Goal: Task Accomplishment & Management: Manage account settings

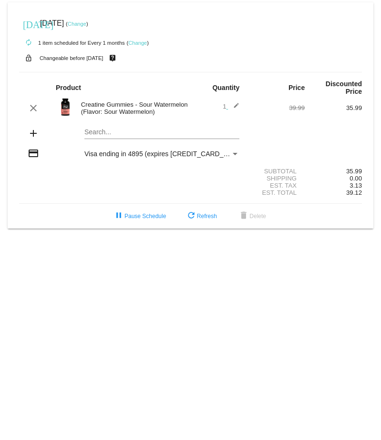
click at [51, 56] on small "Changeable before [DATE]" at bounding box center [72, 58] width 64 height 6
click at [236, 102] on mat-icon "edit" at bounding box center [233, 107] width 11 height 11
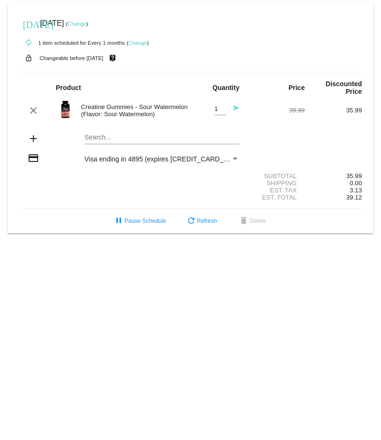
click at [260, 99] on div "clear Creatine Gummies - Sour Watermelon (Flavor: Sour Watermelon) 1 Quantity s…" at bounding box center [190, 111] width 343 height 26
click at [185, 63] on div "lock_open Changeable before 10/12/2025 live_help" at bounding box center [190, 58] width 343 height 12
click at [141, 218] on span "pause Pause Schedule" at bounding box center [139, 221] width 53 height 7
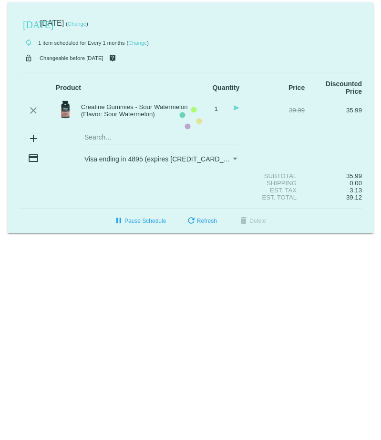
click at [137, 245] on body "today Oct 15 2025 ( Change ) autorenew 1 item scheduled for Every 1 months ( Ch…" at bounding box center [190, 220] width 381 height 440
click at [114, 216] on mat-card "today Oct 15 2025 ( Change ) autorenew 1 item scheduled for Every 1 months ( Ch…" at bounding box center [191, 117] width 366 height 231
click at [136, 219] on mat-card "today Oct 15 2025 ( Change ) autorenew 1 item scheduled for Every 1 months ( Ch…" at bounding box center [191, 117] width 366 height 231
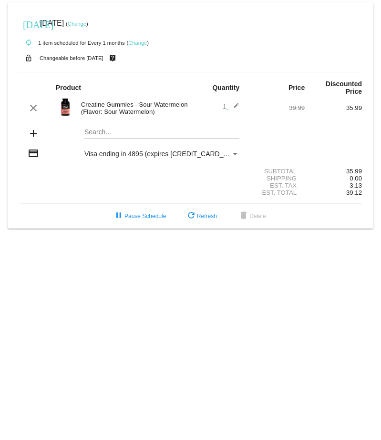
click at [86, 24] on link "Change" at bounding box center [77, 24] width 19 height 6
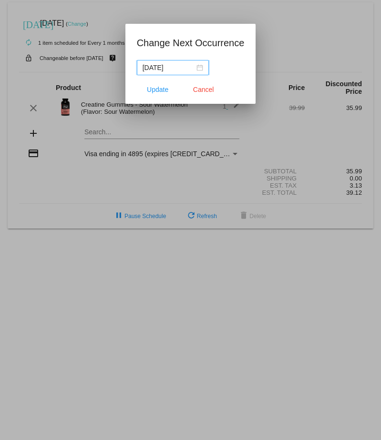
click at [200, 67] on div "2025-10-14" at bounding box center [172, 67] width 61 height 10
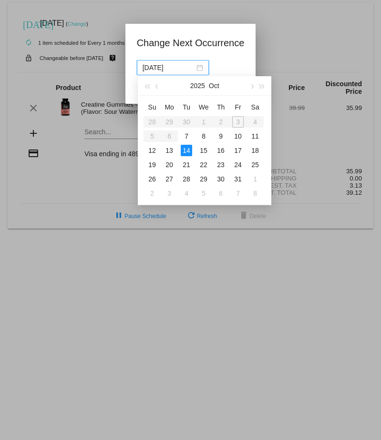
click at [64, 202] on div at bounding box center [190, 220] width 381 height 440
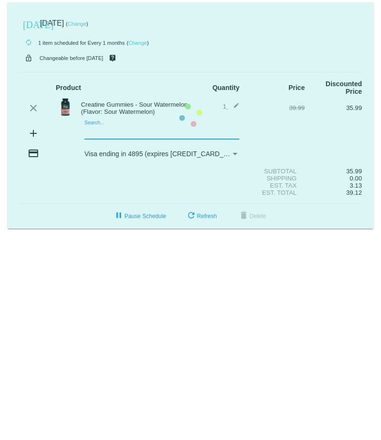
click at [106, 123] on mat-card "today Oct 15 2025 ( Change ) autorenew 1 item scheduled for Every 1 months ( Ch…" at bounding box center [191, 115] width 366 height 226
type input "f"
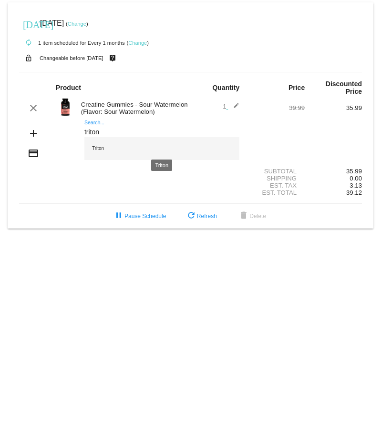
type input "triton"
click at [97, 142] on div "Triton" at bounding box center [161, 148] width 155 height 23
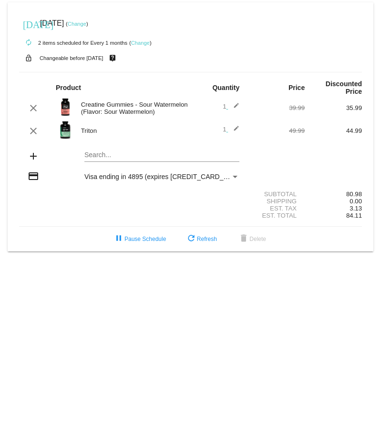
click at [66, 123] on img at bounding box center [65, 130] width 19 height 19
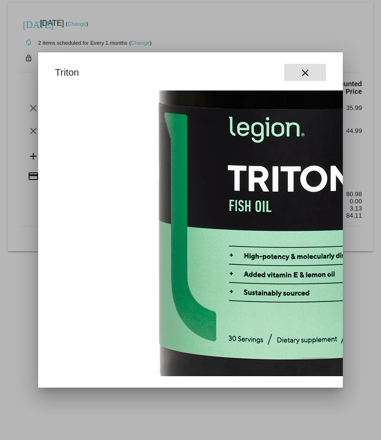
scroll to position [143, 0]
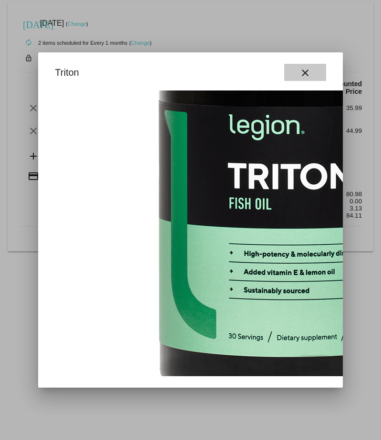
click at [305, 75] on mat-icon "close" at bounding box center [304, 72] width 11 height 11
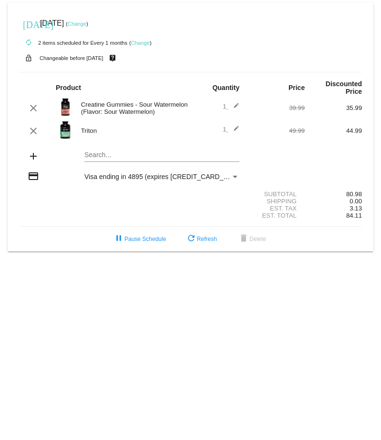
click at [103, 146] on mat-card "today Oct 15 2025 ( Change ) autorenew 2 items scheduled for Every 1 months ( C…" at bounding box center [191, 126] width 366 height 249
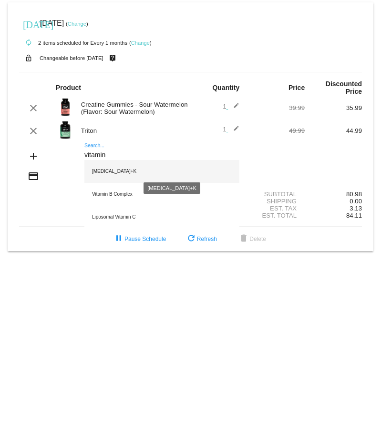
type input "vitamin"
click at [111, 165] on div "[MEDICAL_DATA]+K" at bounding box center [161, 171] width 155 height 23
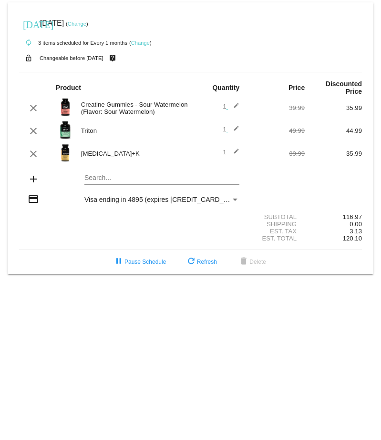
click at [252, 214] on div "Subtotal" at bounding box center [275, 217] width 57 height 7
click at [201, 259] on span "refresh Refresh" at bounding box center [200, 262] width 31 height 7
